Goal: Information Seeking & Learning: Learn about a topic

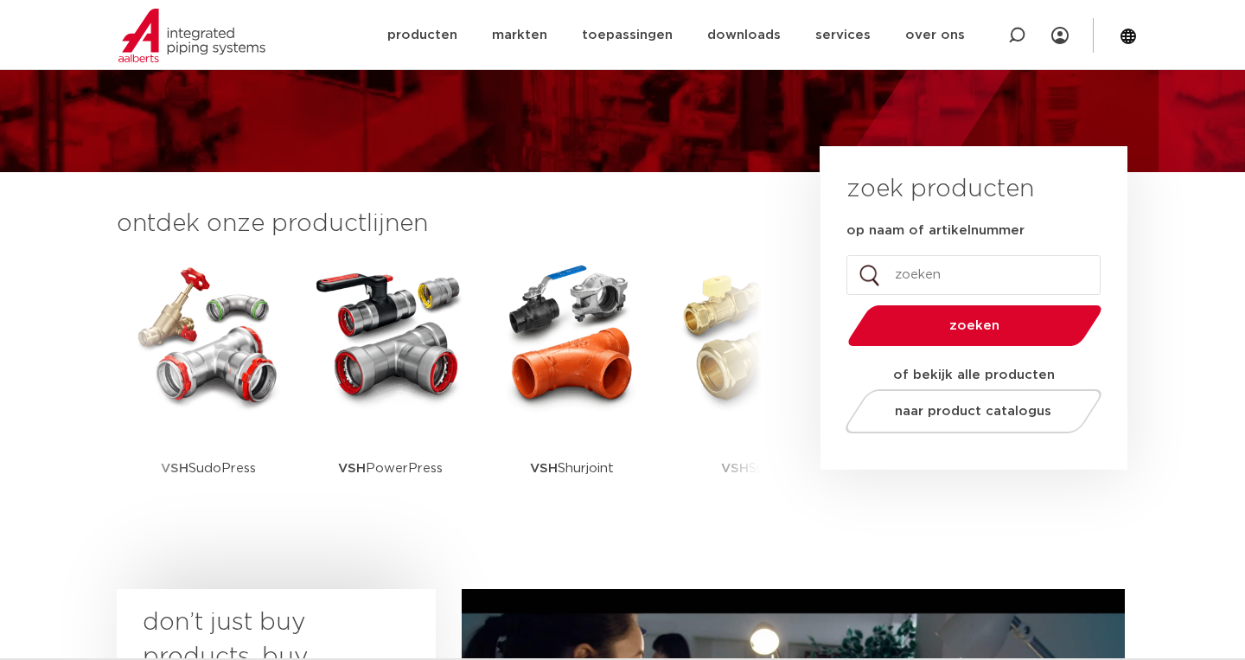
scroll to position [312, 0]
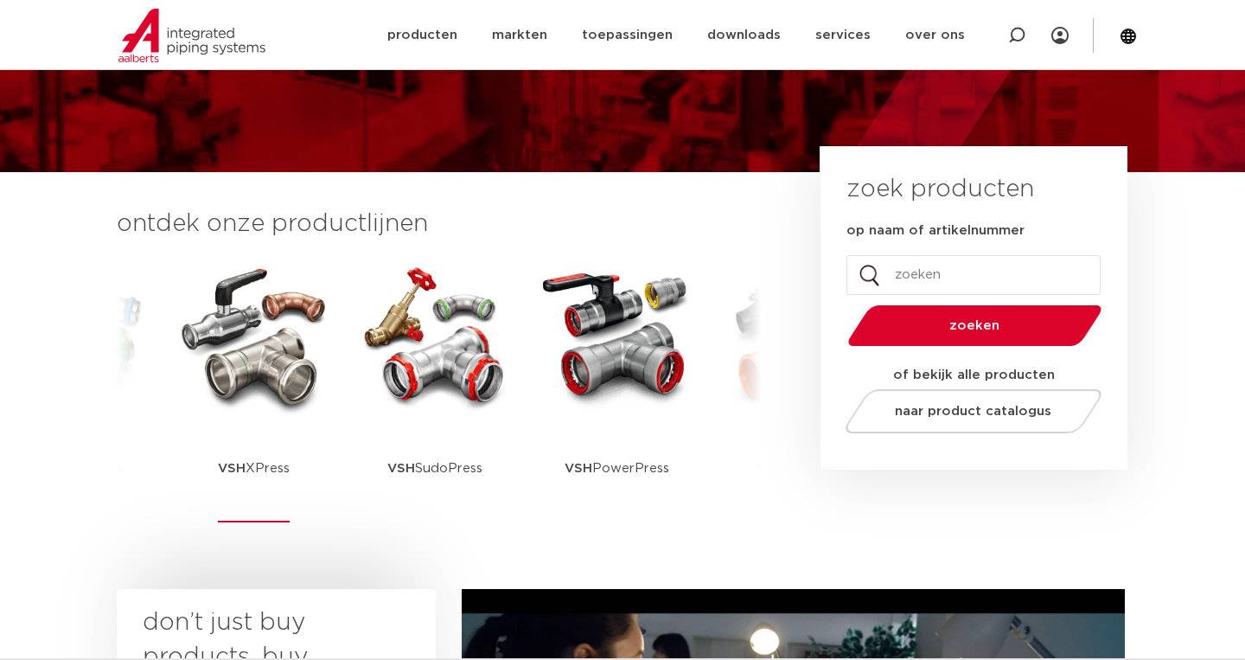
click at [227, 353] on img at bounding box center [254, 337] width 156 height 156
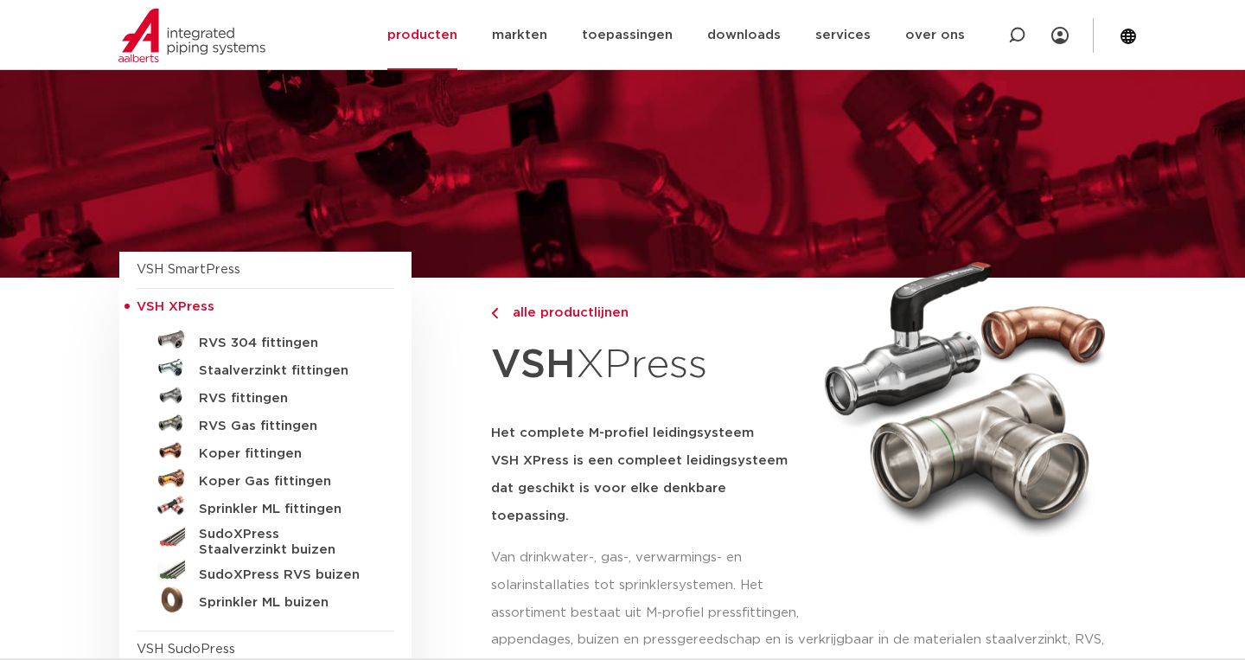
scroll to position [60, 0]
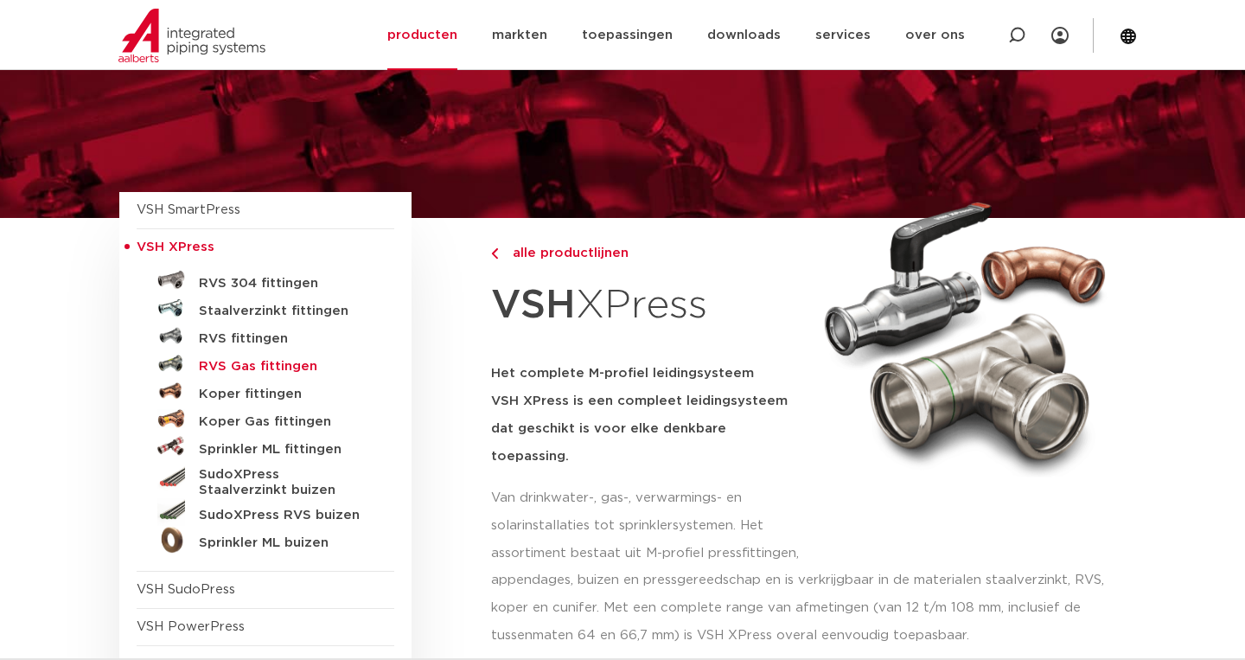
click at [253, 368] on h5 "RVS Gas fittingen" at bounding box center [284, 367] width 171 height 16
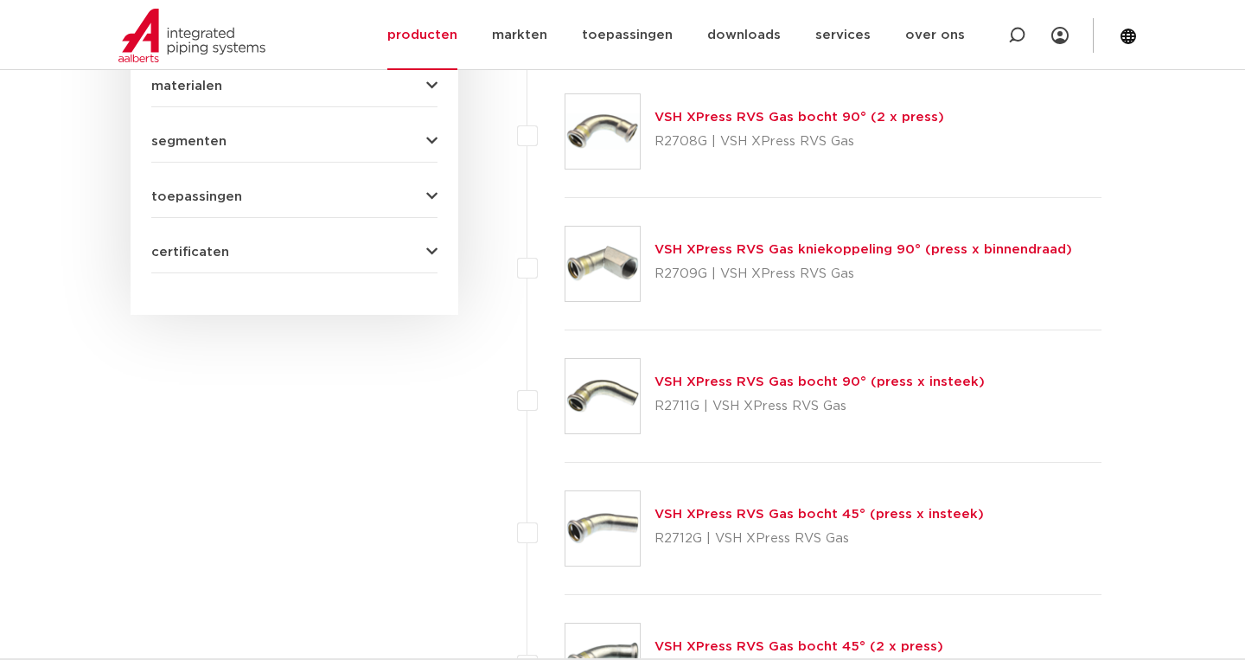
scroll to position [941, 0]
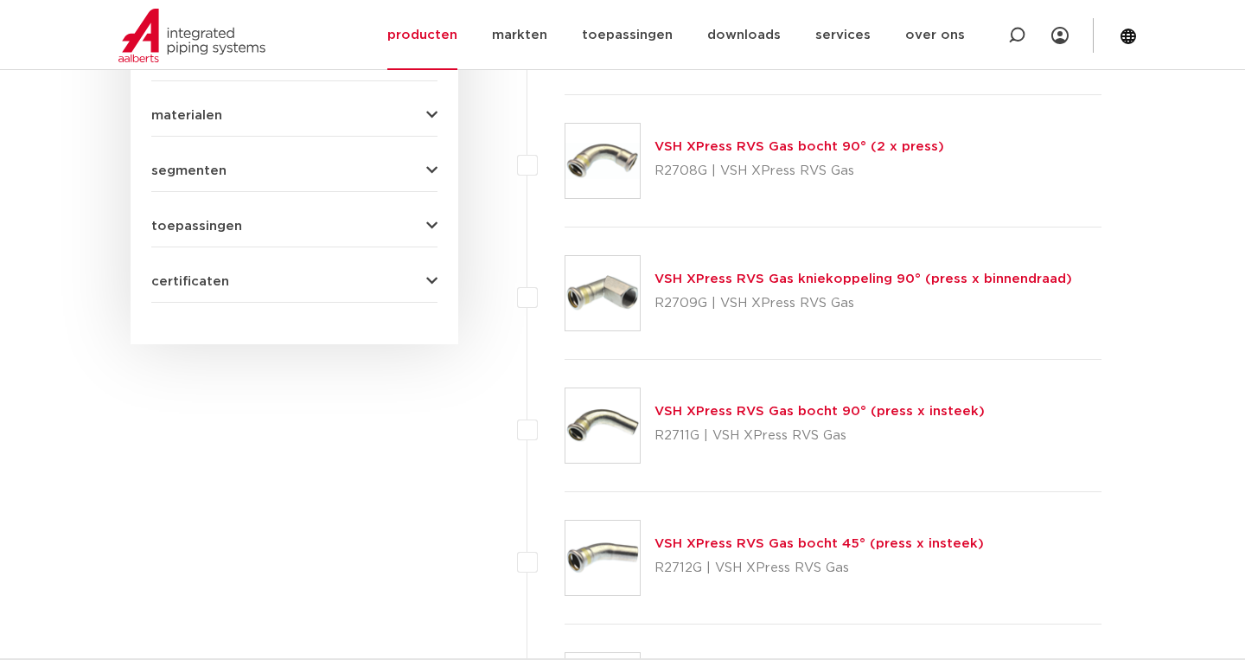
click at [833, 144] on link "VSH XPress RVS Gas bocht 90° (2 x press)" at bounding box center [799, 146] width 290 height 13
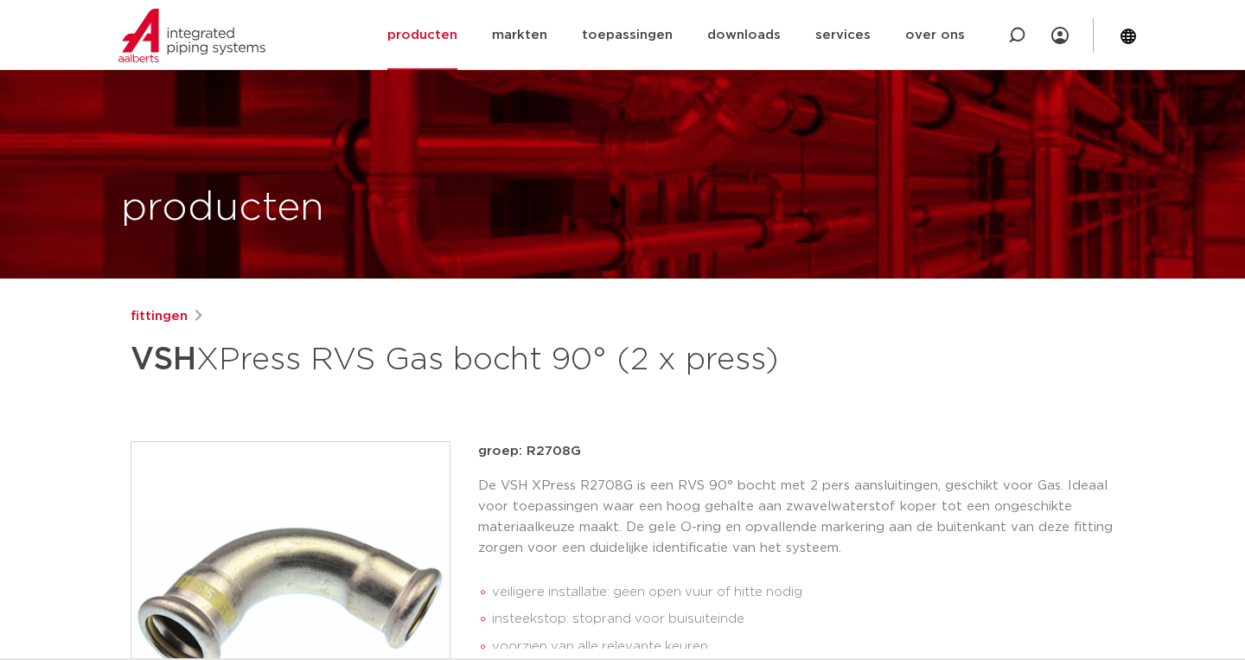
scroll to position [383, 0]
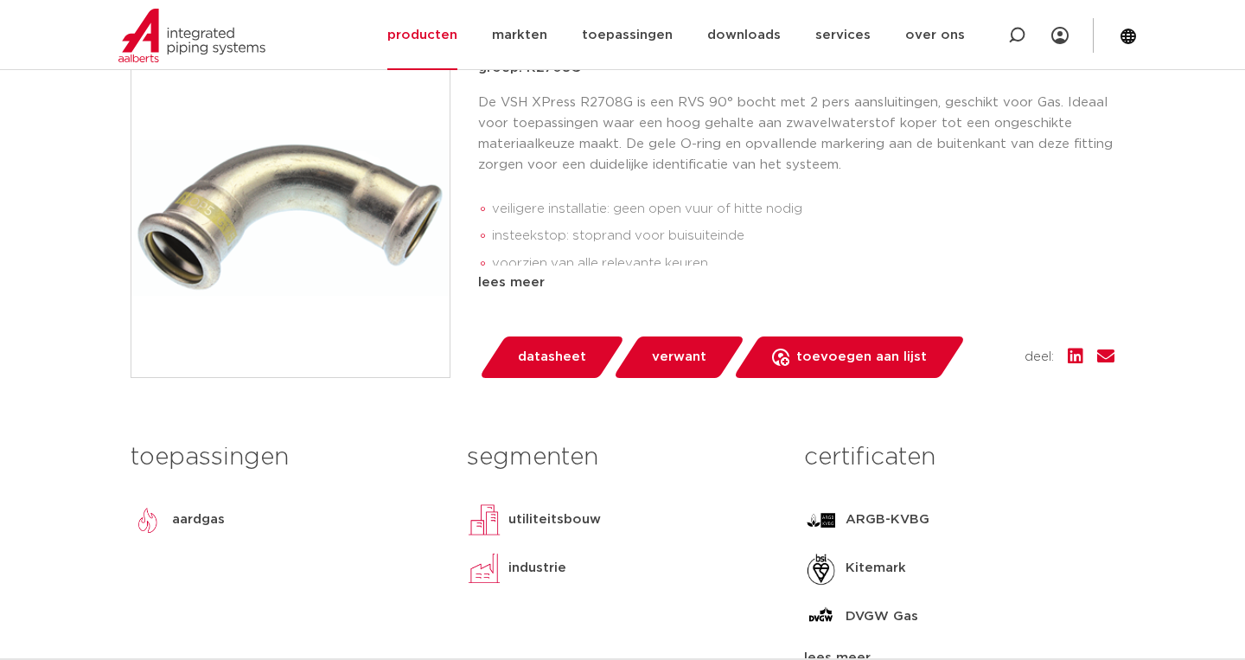
click at [523, 371] on span "datasheet" at bounding box center [552, 357] width 68 height 28
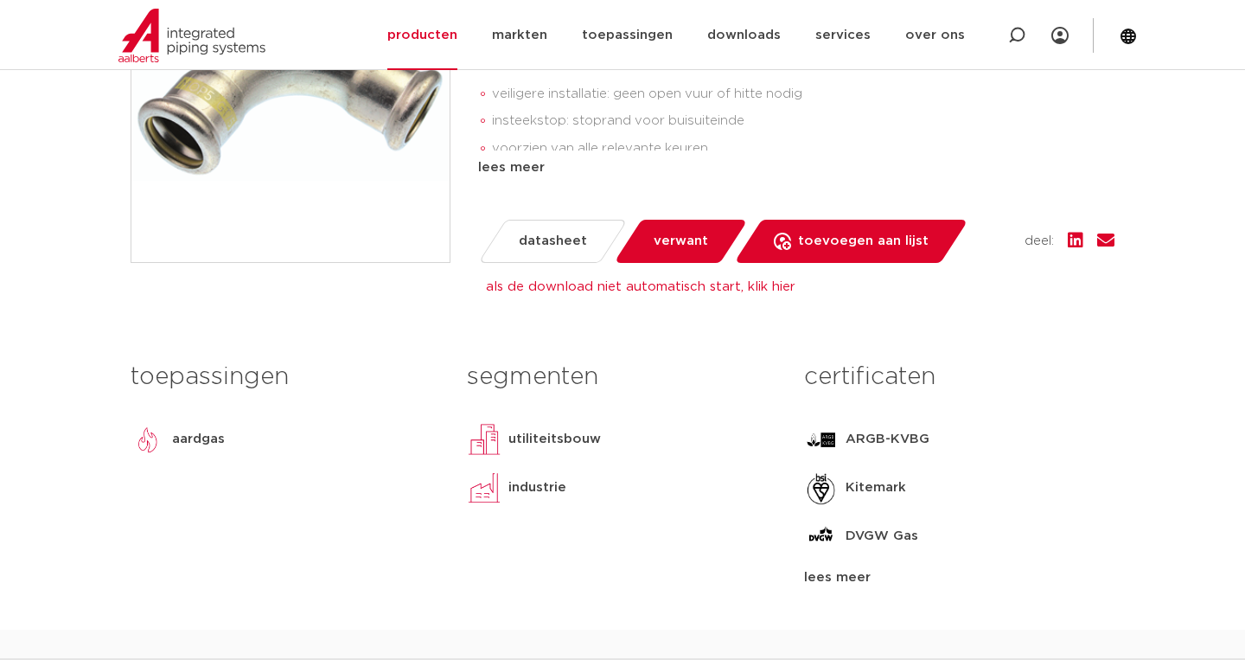
scroll to position [501, 0]
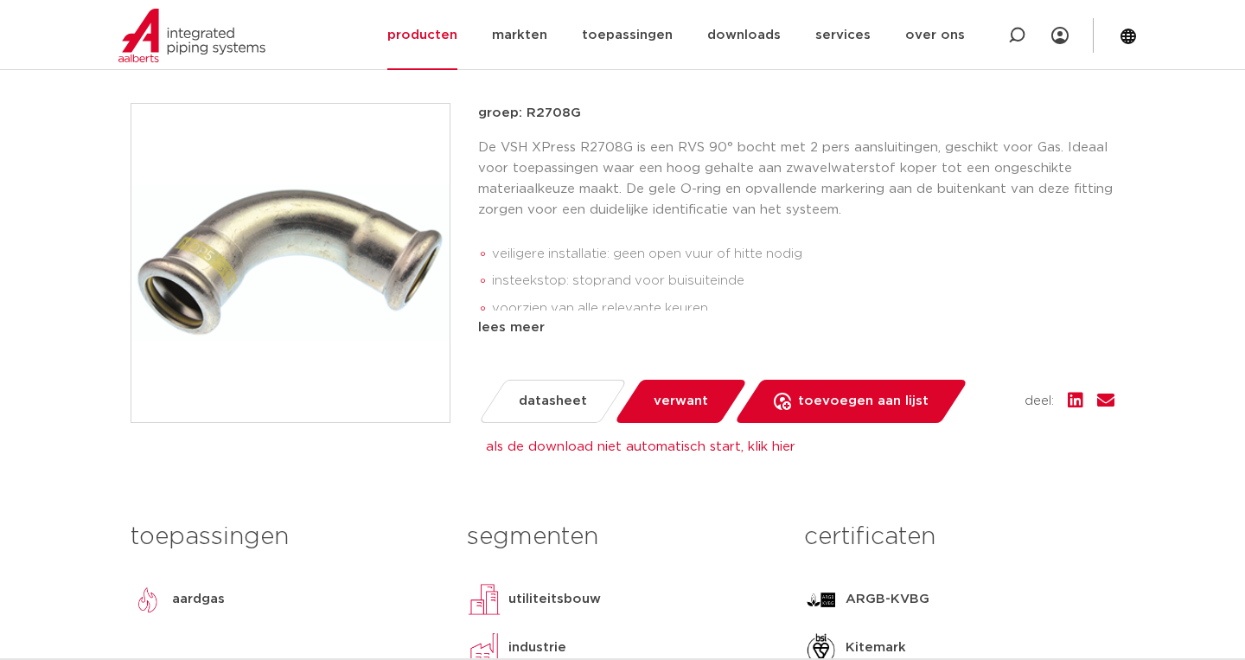
click at [690, 415] on span "verwant" at bounding box center [681, 401] width 54 height 28
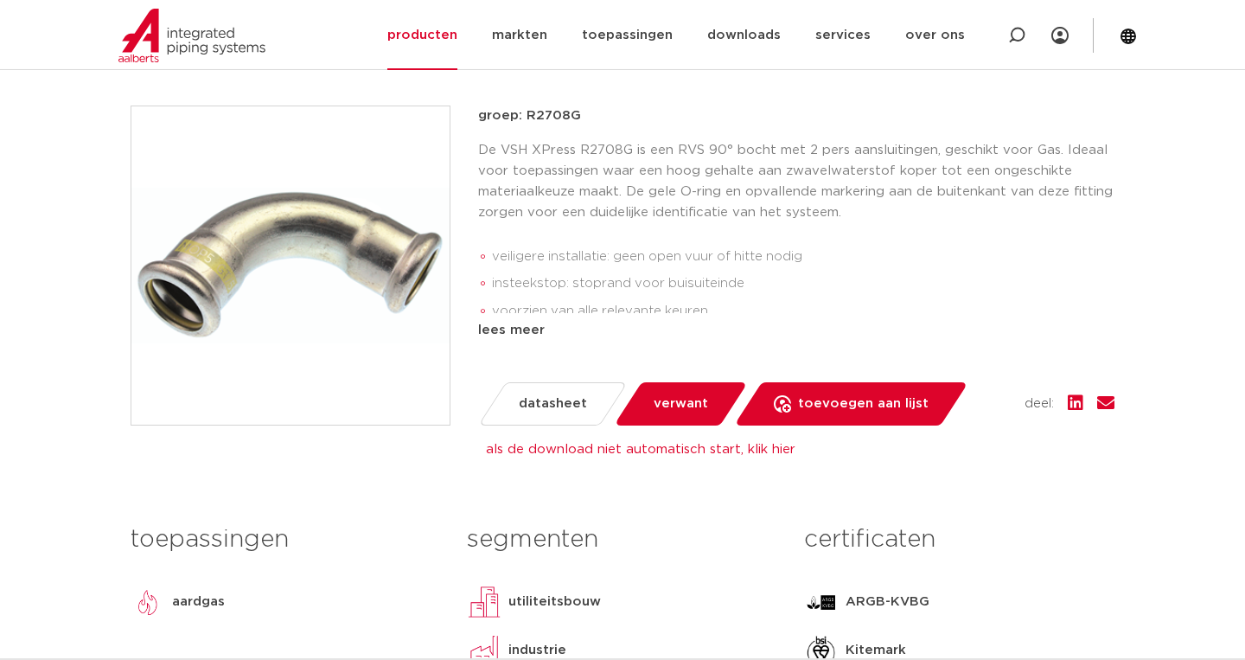
scroll to position [315, 0]
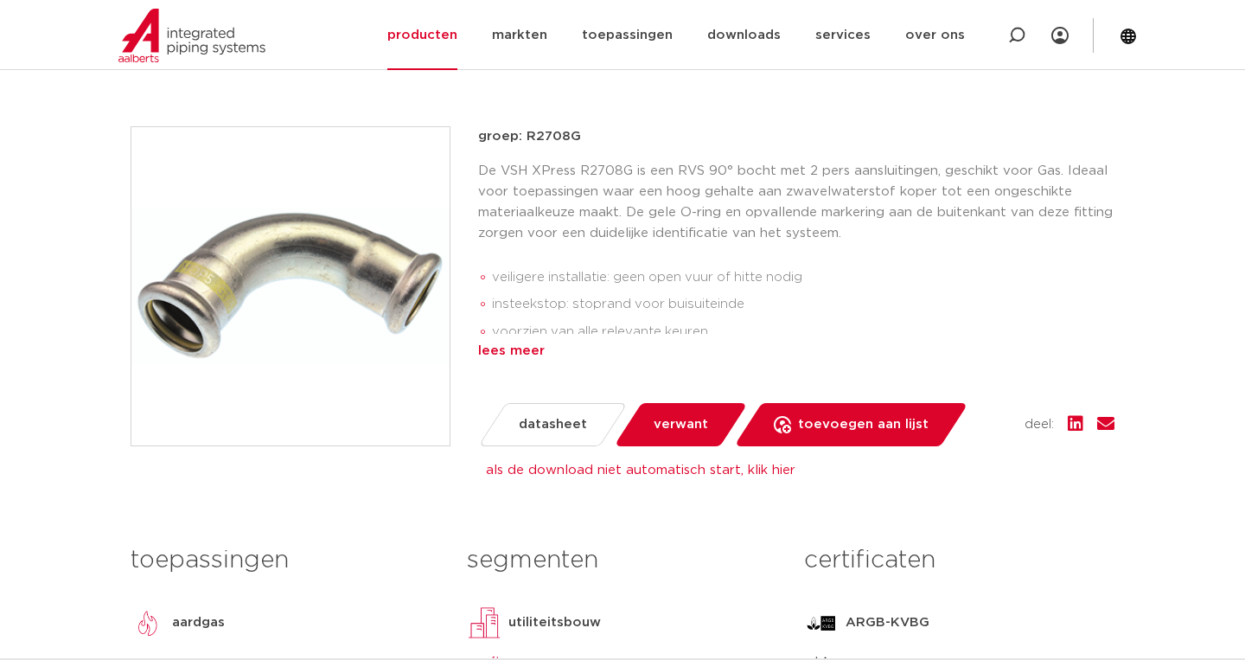
click at [520, 361] on div "lees meer" at bounding box center [796, 351] width 636 height 21
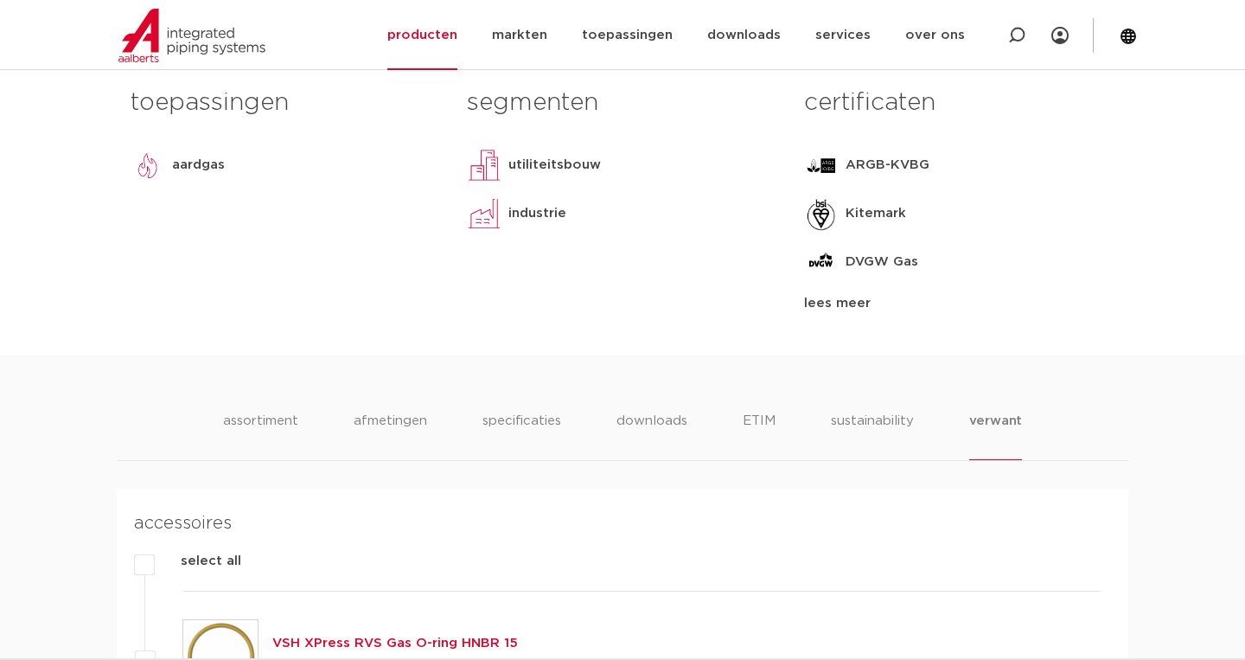
scroll to position [756, 0]
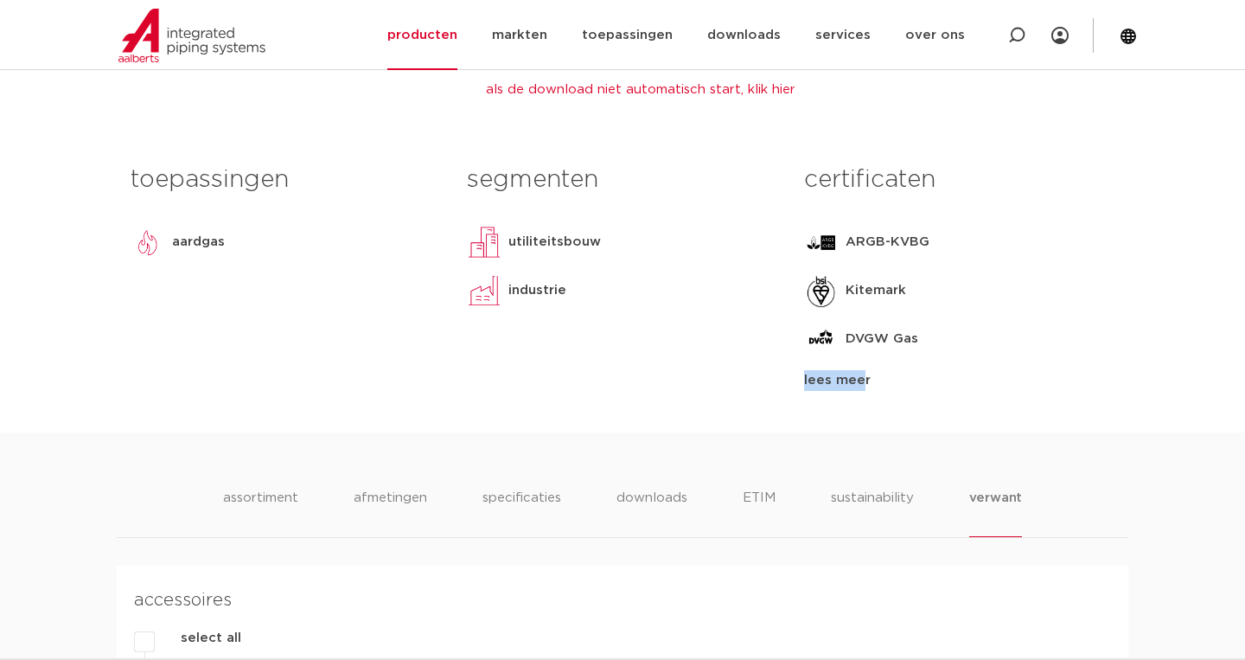
drag, startPoint x: 844, startPoint y: 418, endPoint x: 930, endPoint y: 416, distance: 86.5
click at [931, 391] on div "lees meer" at bounding box center [959, 380] width 310 height 21
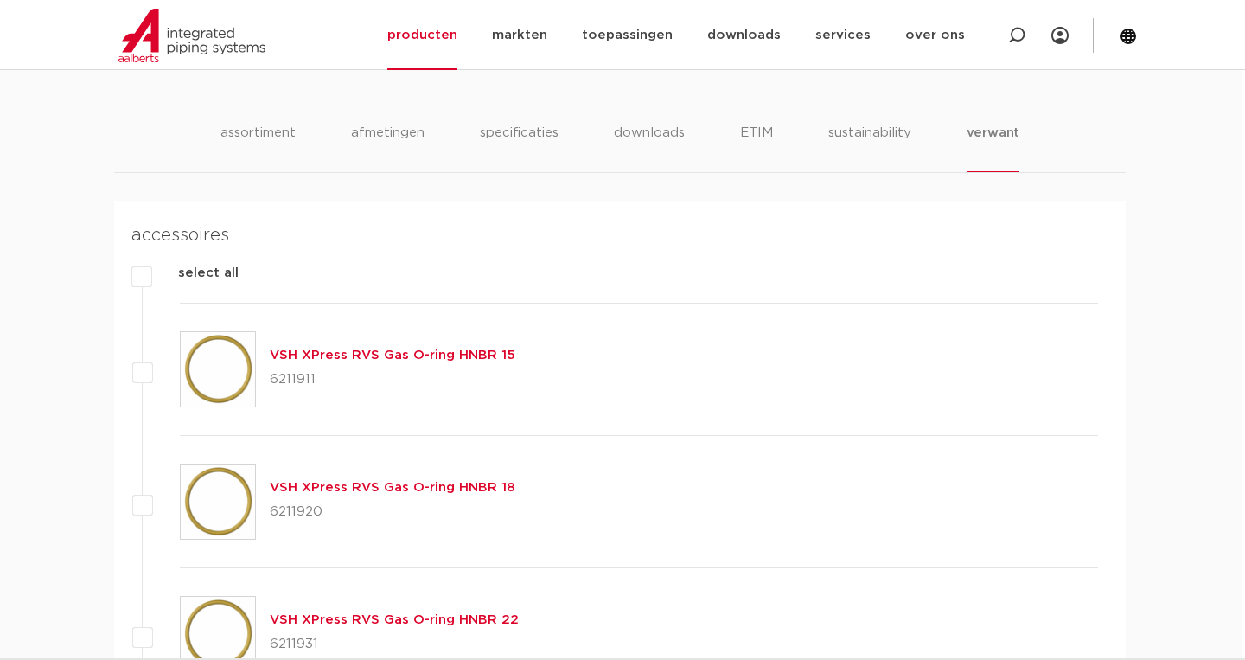
scroll to position [1216, 3]
click at [886, 174] on li "sustainability" at bounding box center [869, 148] width 85 height 49
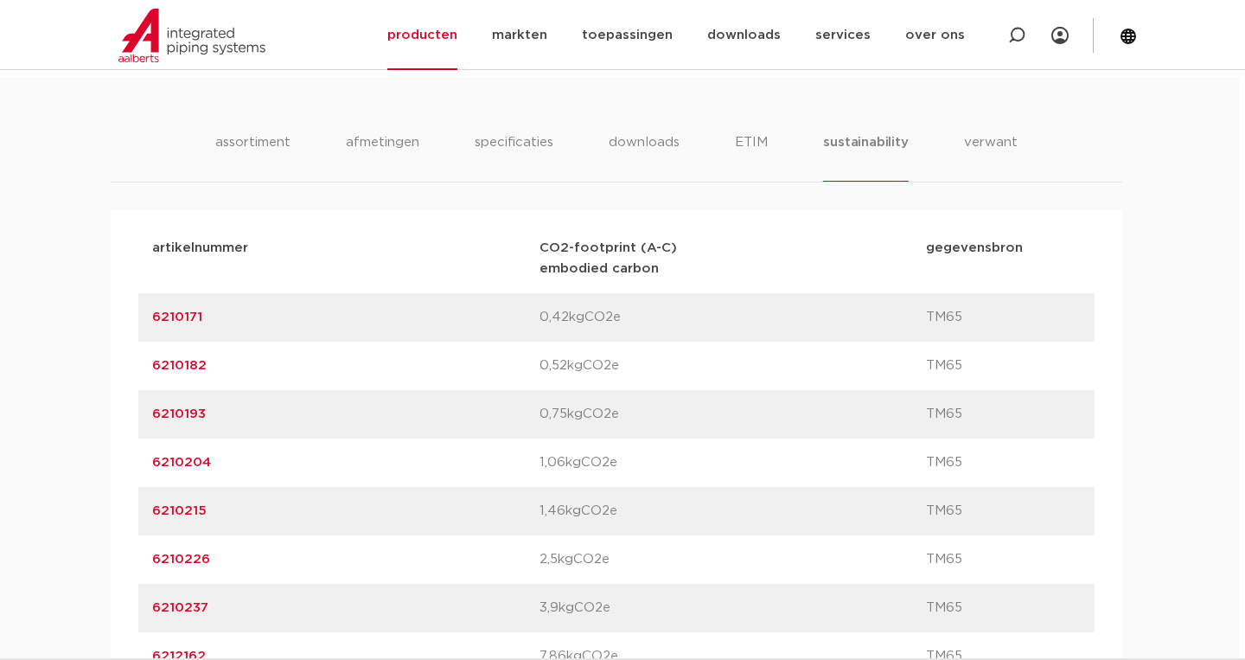
scroll to position [1203, 6]
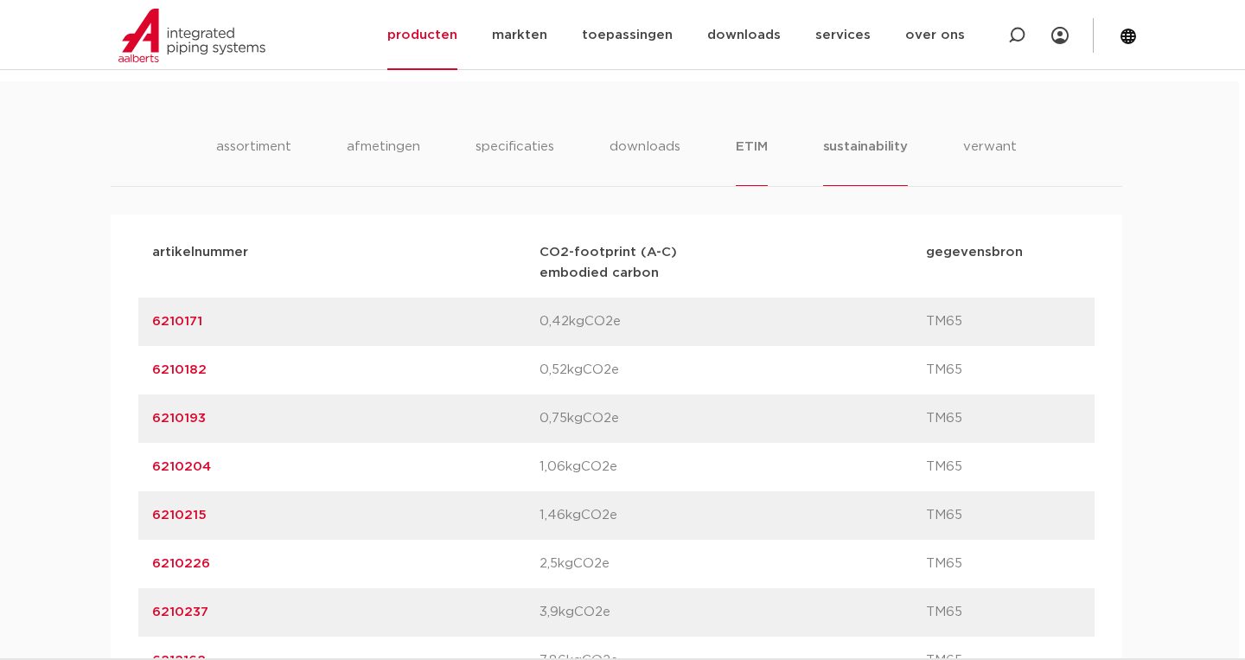
click at [757, 186] on li "ETIM" at bounding box center [751, 161] width 31 height 49
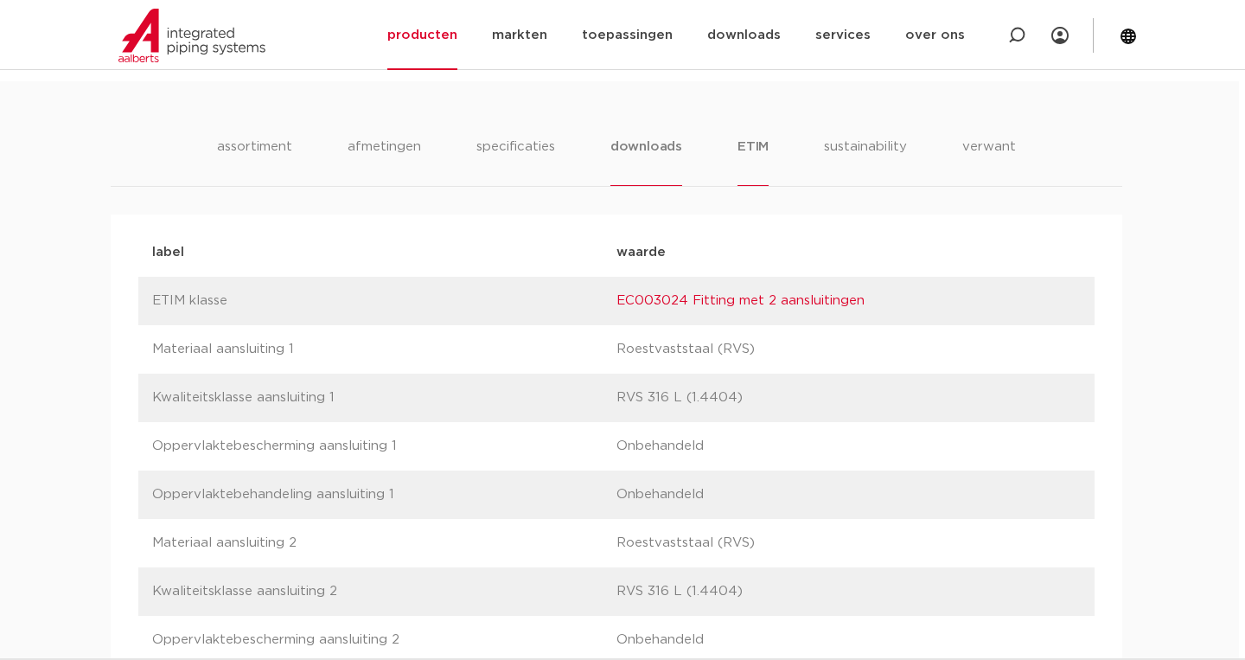
click at [636, 186] on li "downloads" at bounding box center [646, 161] width 72 height 49
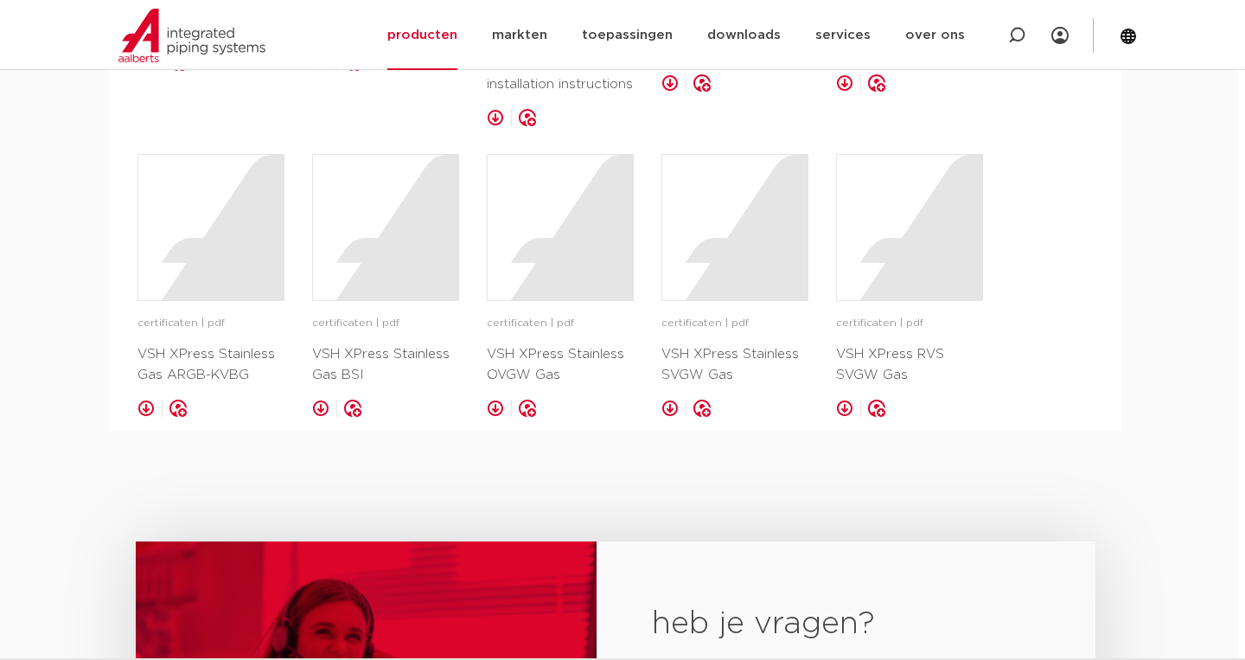
scroll to position [1281, 7]
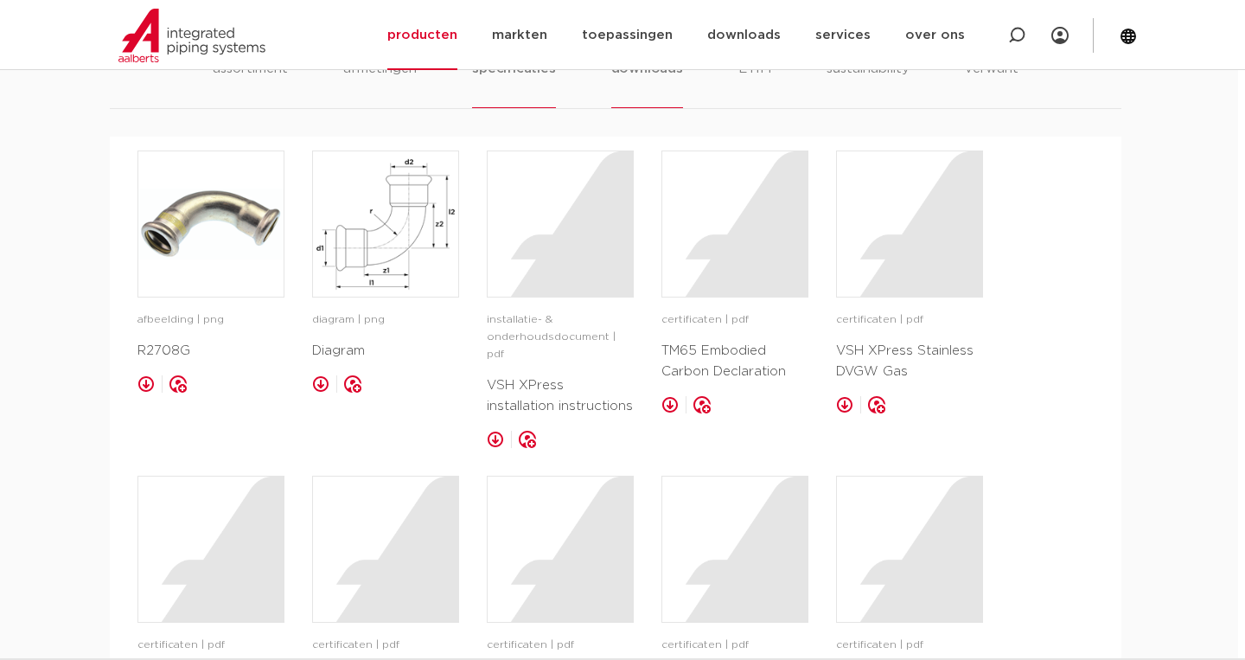
click at [537, 108] on li "specificaties" at bounding box center [513, 83] width 83 height 49
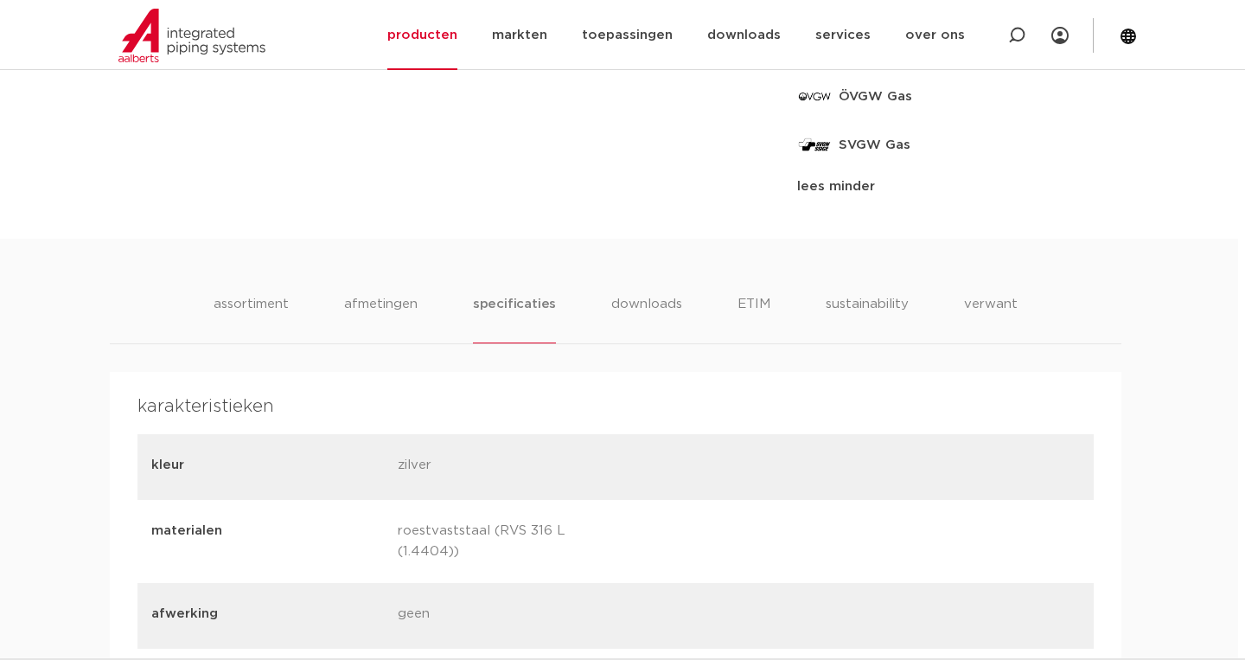
scroll to position [994, 7]
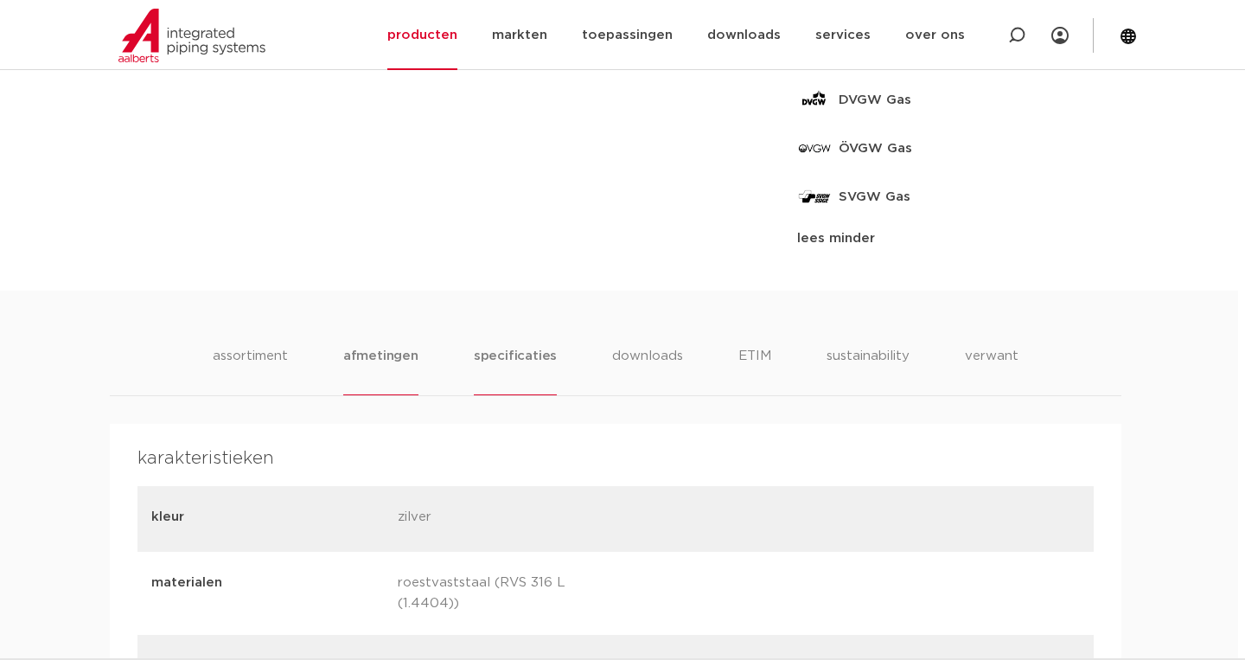
click at [360, 395] on li "afmetingen" at bounding box center [380, 370] width 75 height 49
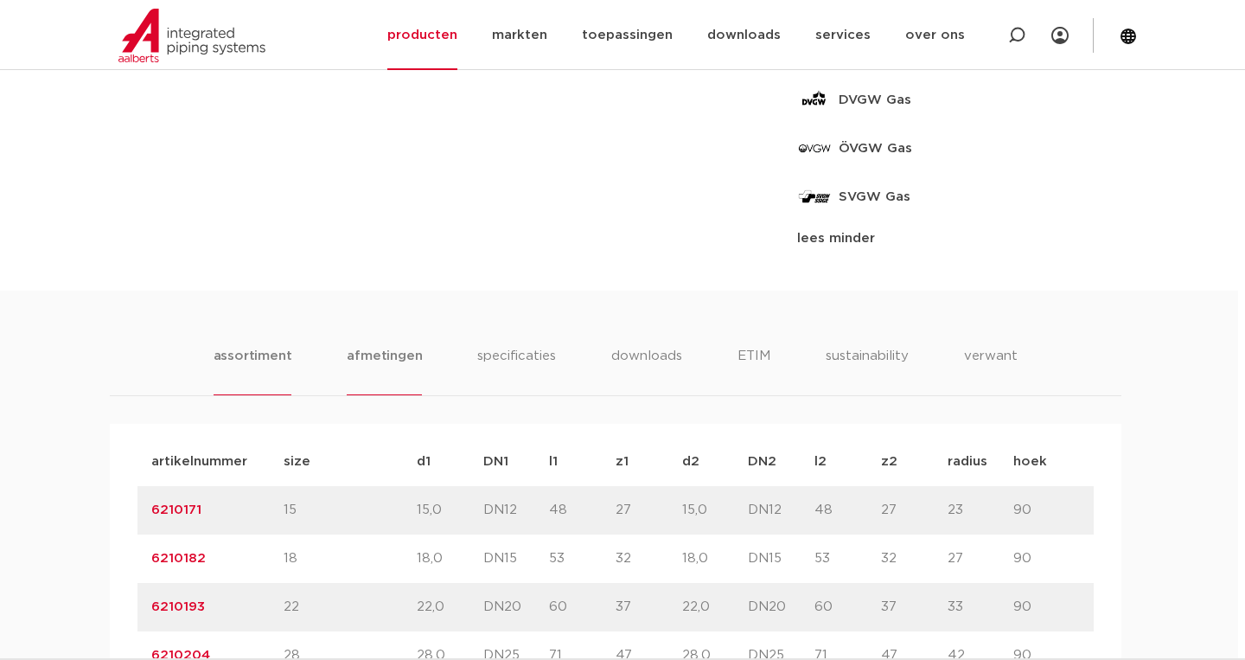
click at [274, 395] on li "assortiment" at bounding box center [253, 370] width 79 height 49
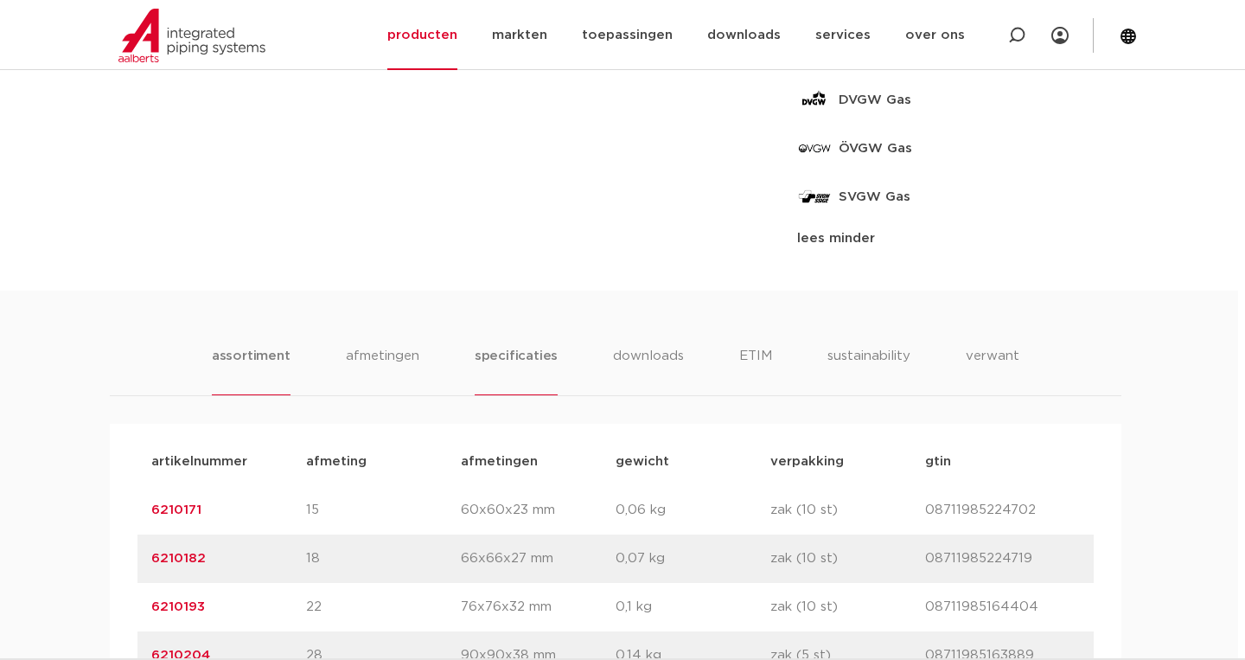
click at [504, 395] on li "specificaties" at bounding box center [516, 370] width 83 height 49
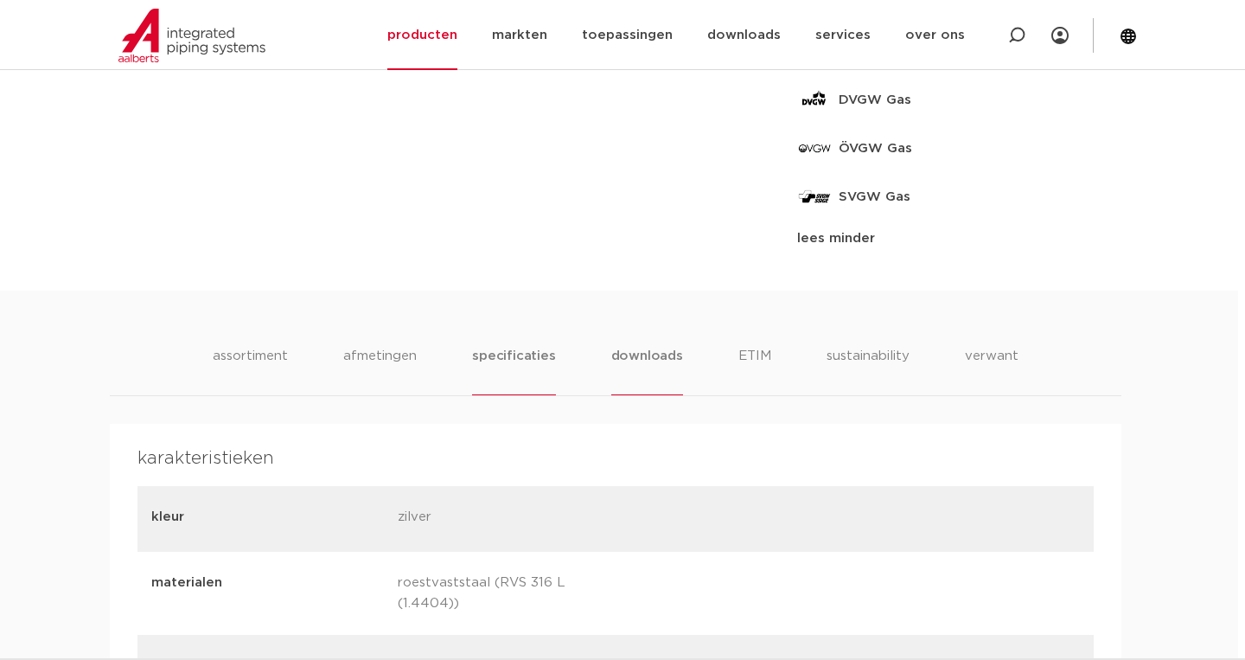
click at [649, 395] on li "downloads" at bounding box center [647, 370] width 72 height 49
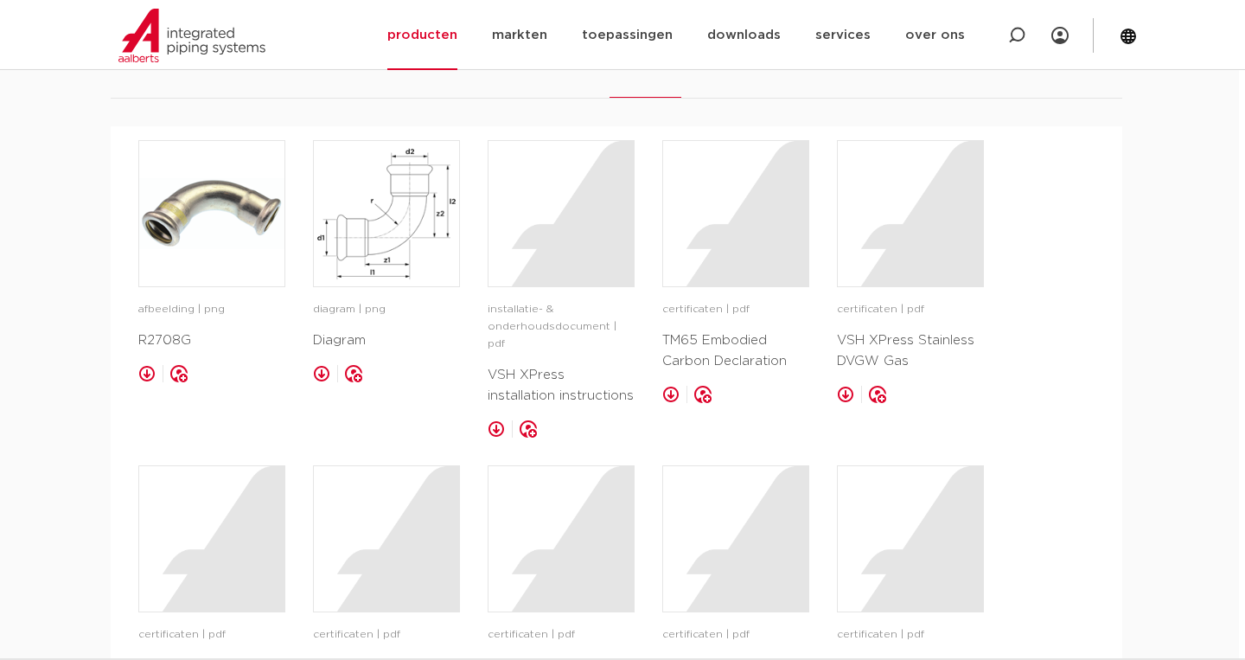
scroll to position [1235, 6]
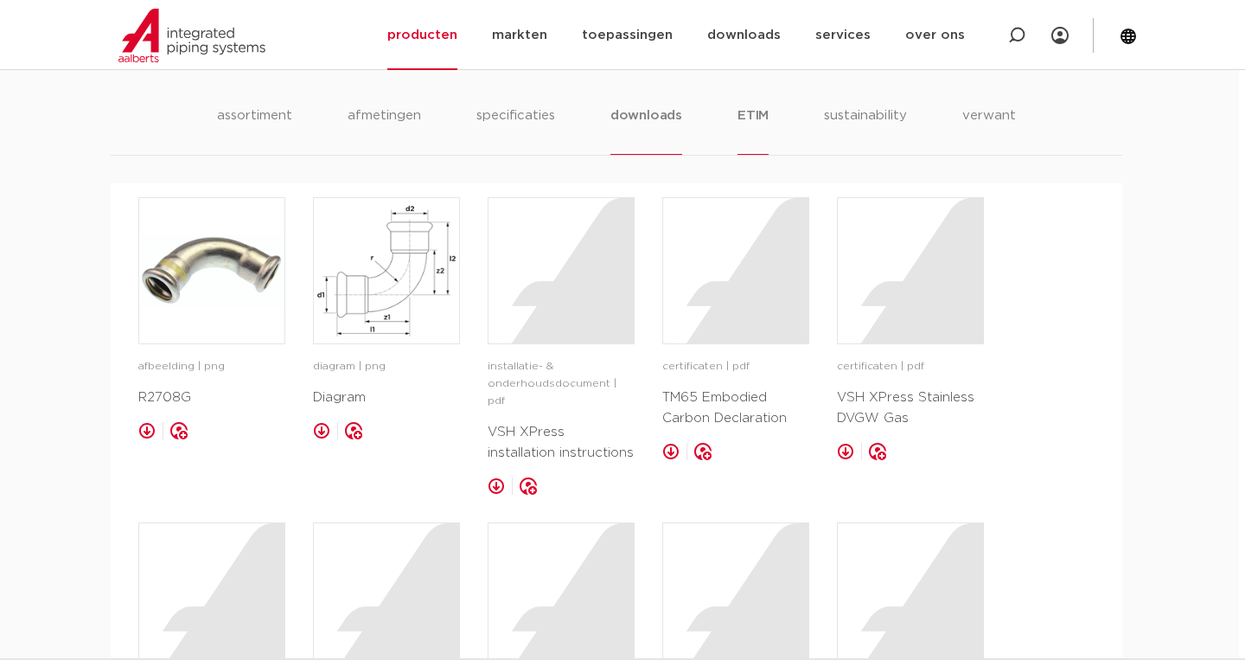
click at [759, 155] on li "ETIM" at bounding box center [752, 129] width 31 height 49
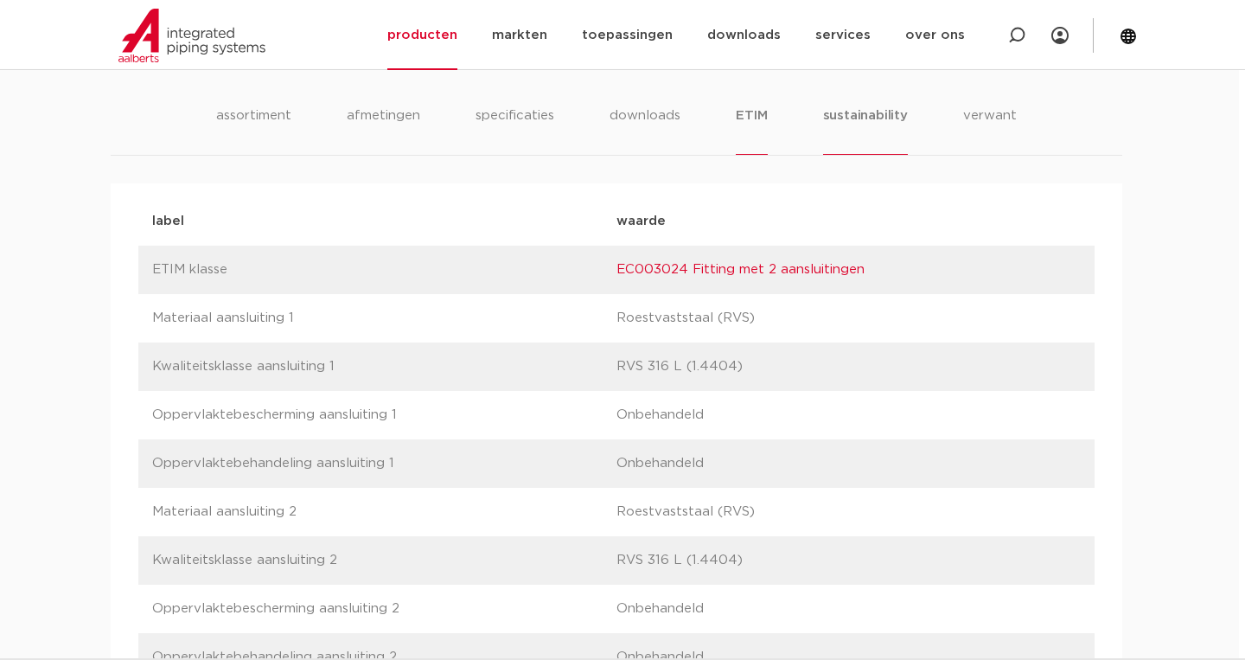
click at [886, 155] on li "sustainability" at bounding box center [865, 129] width 85 height 49
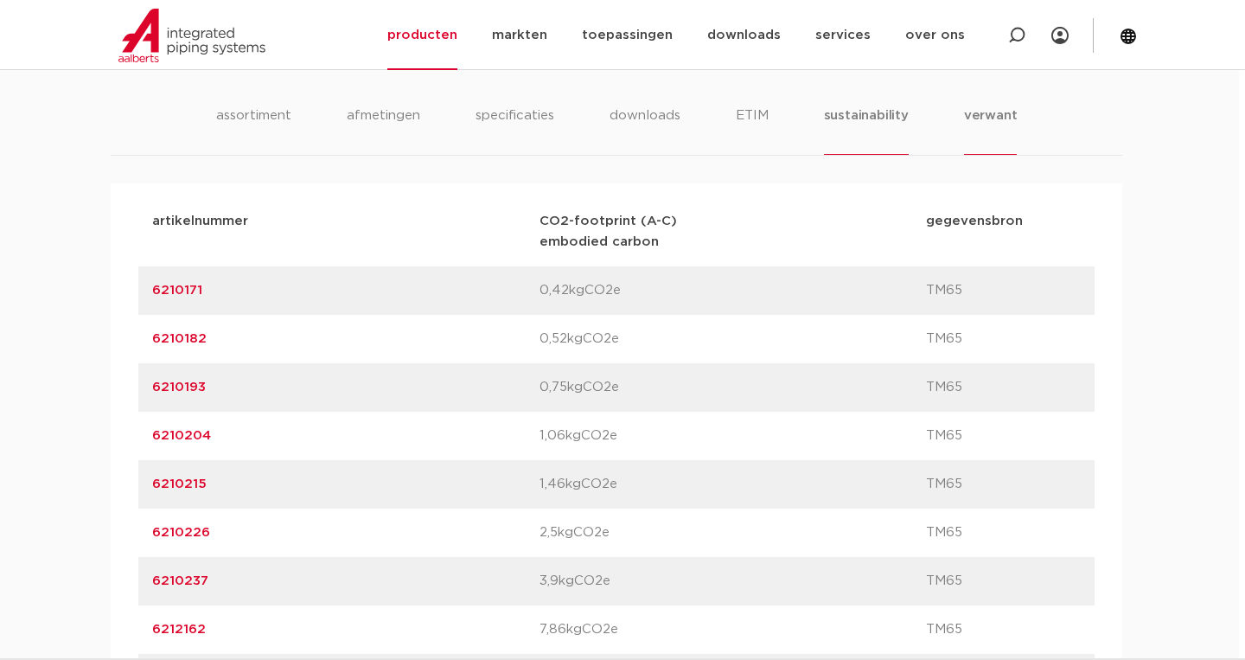
click at [992, 155] on li "verwant" at bounding box center [991, 129] width 54 height 49
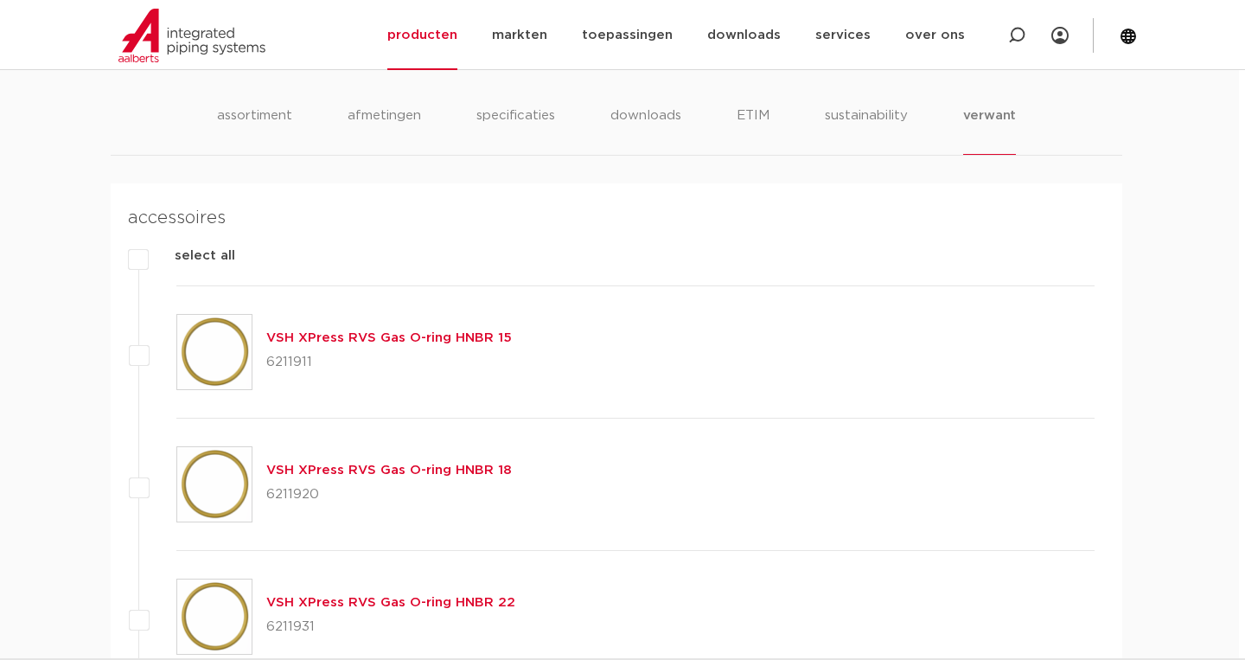
click at [866, 155] on li "sustainability" at bounding box center [866, 129] width 85 height 49
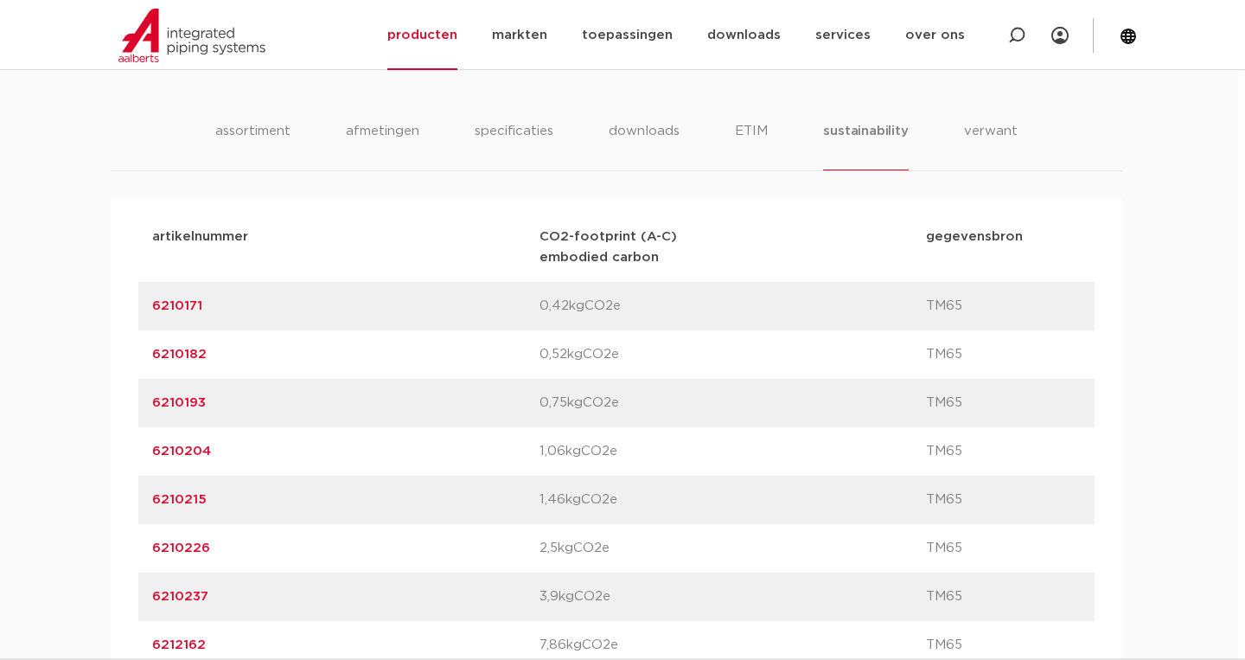
scroll to position [1208, 6]
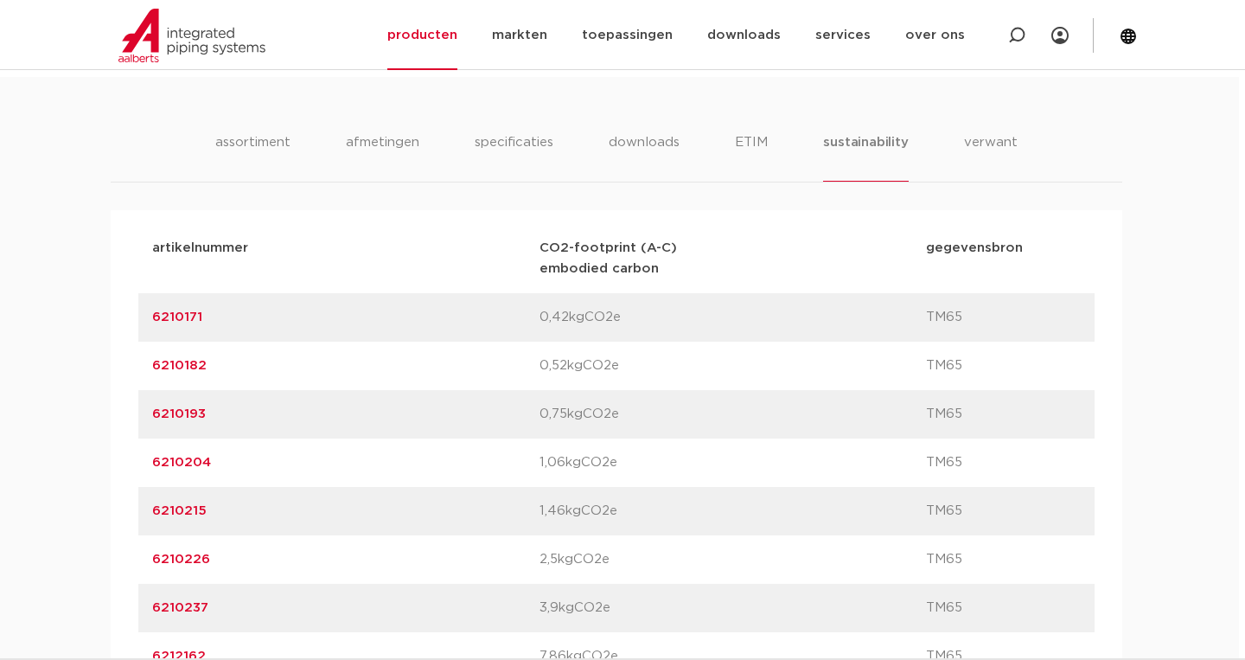
click at [737, 182] on ul "assortiment afmetingen specificaties downloads ETIM sustainability verwant" at bounding box center [615, 156] width 801 height 49
click at [747, 182] on li "ETIM" at bounding box center [751, 156] width 31 height 49
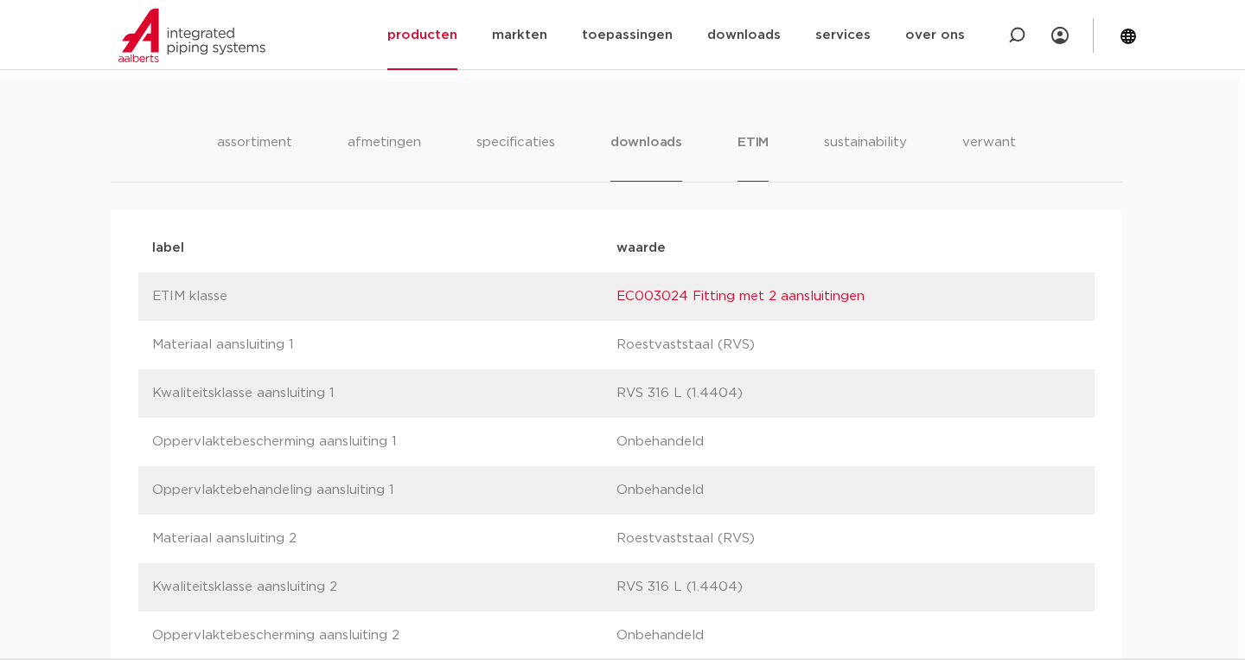
click at [656, 182] on li "downloads" at bounding box center [646, 156] width 72 height 49
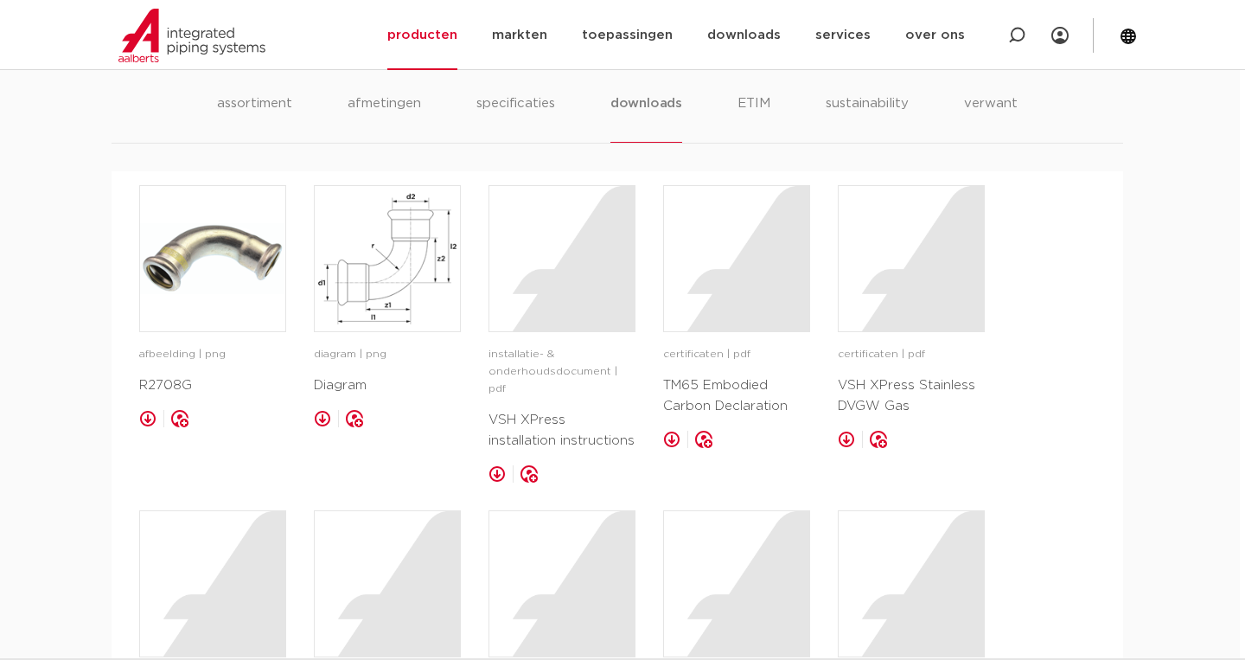
scroll to position [1242, 7]
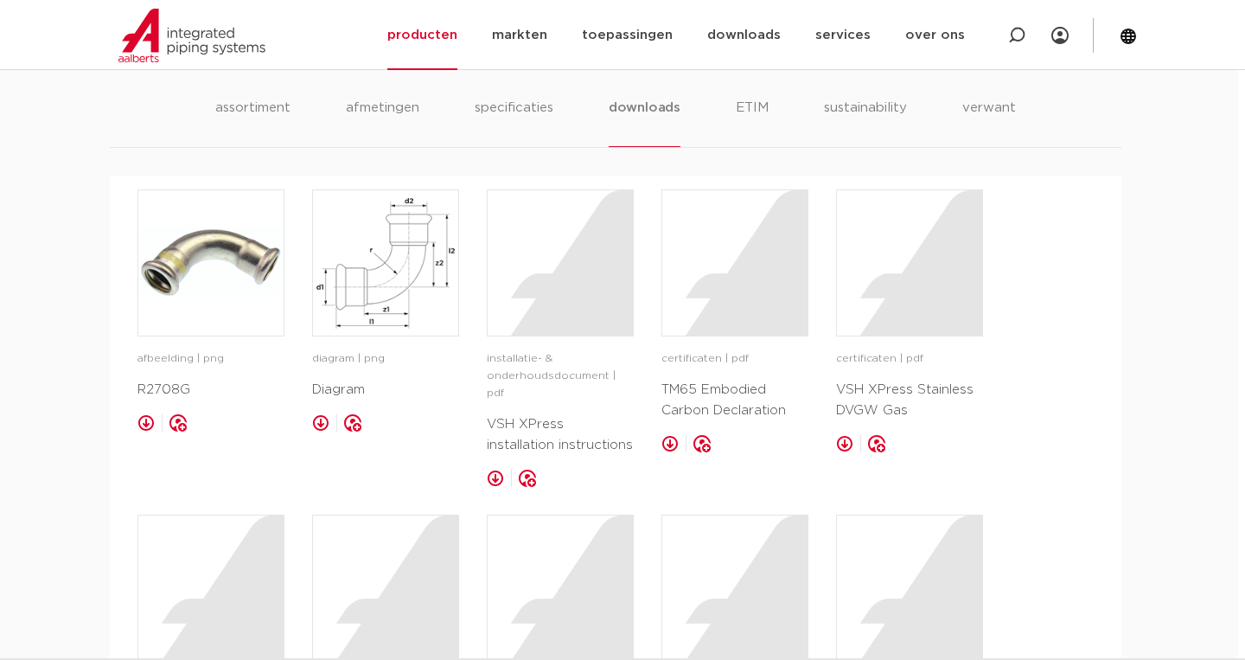
click at [734, 147] on ul "assortiment afmetingen specificaties downloads ETIM sustainability verwant" at bounding box center [615, 122] width 801 height 49
click at [734, 55] on link "downloads" at bounding box center [743, 35] width 73 height 70
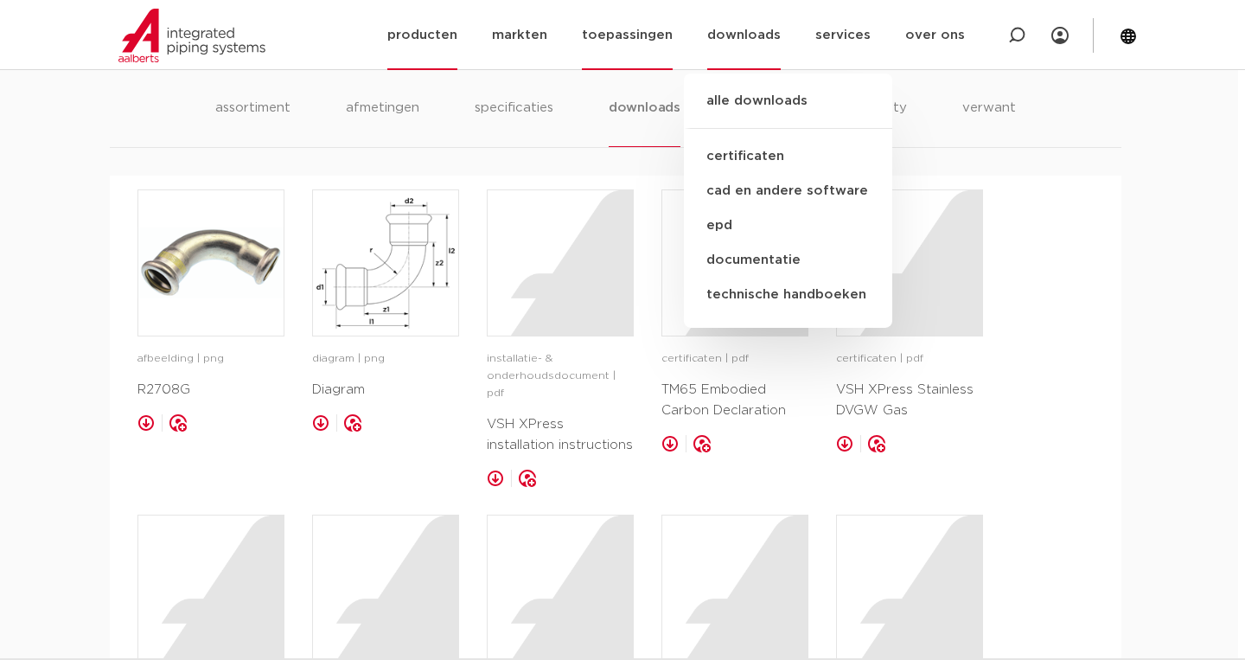
click at [634, 41] on link "toepassingen" at bounding box center [627, 35] width 91 height 70
